Goal: Check status: Check status

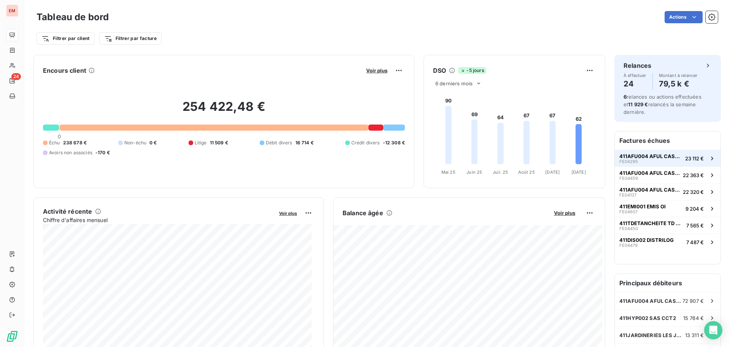
click at [648, 155] on span "411AFU004 AFUL CASABONA" at bounding box center [651, 156] width 63 height 6
click at [662, 161] on div "411AFU004 AFUL CASABONA FE04295" at bounding box center [651, 158] width 63 height 11
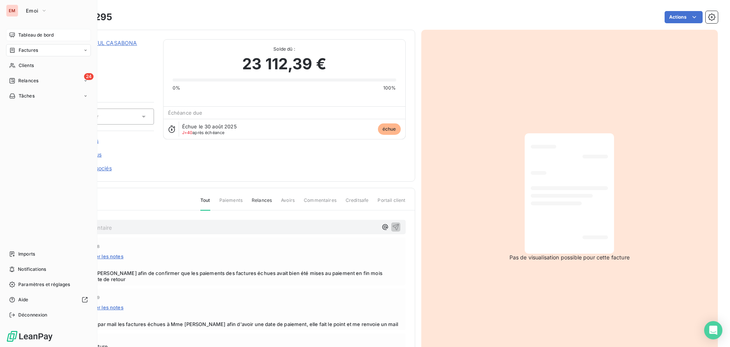
click at [33, 32] on span "Tableau de bord" at bounding box center [35, 35] width 35 height 7
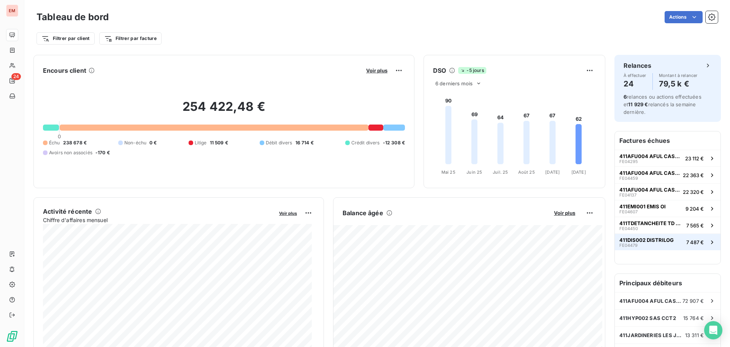
click at [638, 237] on span "411DIS002 DISTRILOG" at bounding box center [647, 240] width 54 height 6
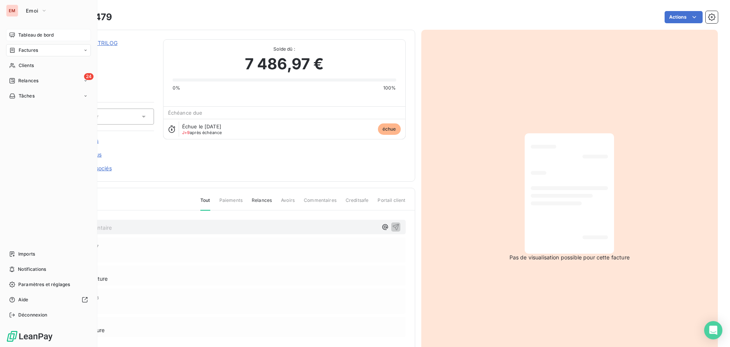
click at [13, 37] on icon at bounding box center [12, 35] width 6 height 6
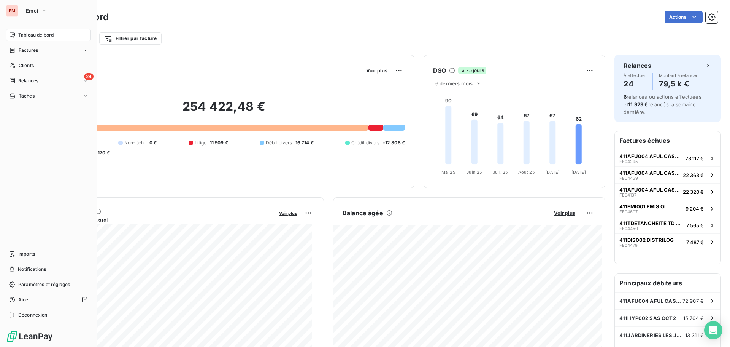
click at [14, 35] on icon at bounding box center [12, 35] width 6 height 6
